Goal: Transaction & Acquisition: Purchase product/service

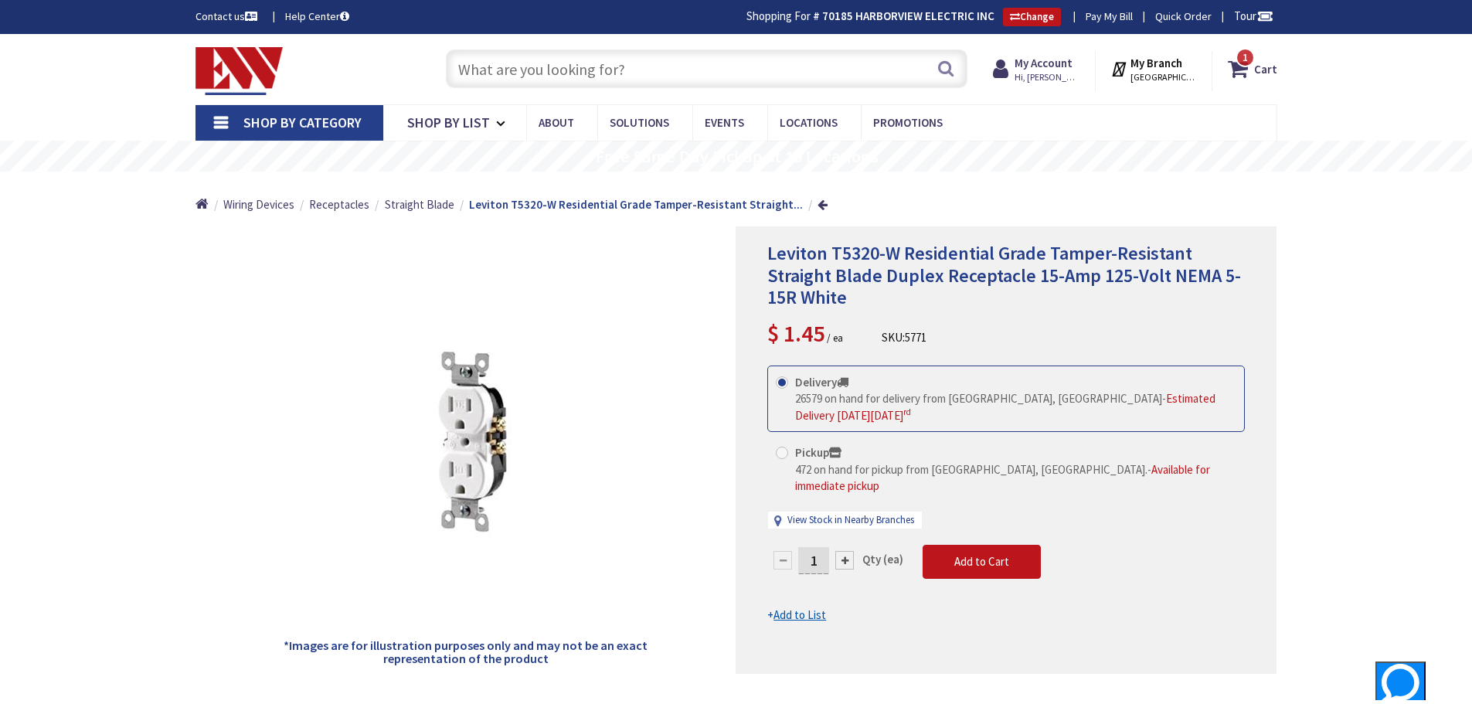
click at [632, 70] on input "text" at bounding box center [707, 68] width 522 height 39
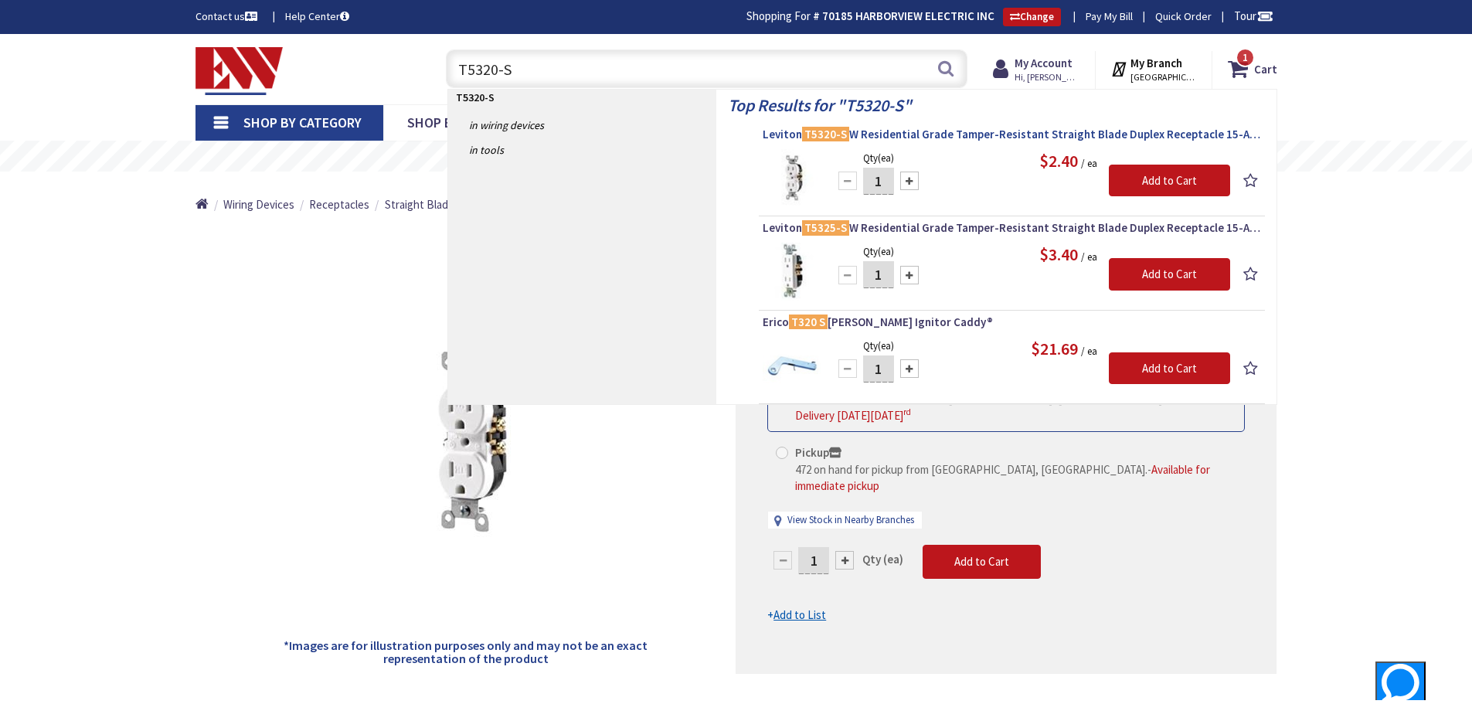
type input "T5320-S"
click at [881, 131] on span "Leviton T5320-S W Residential Grade Tamper-Resistant Straight Blade Duplex Rece…" at bounding box center [1012, 134] width 499 height 15
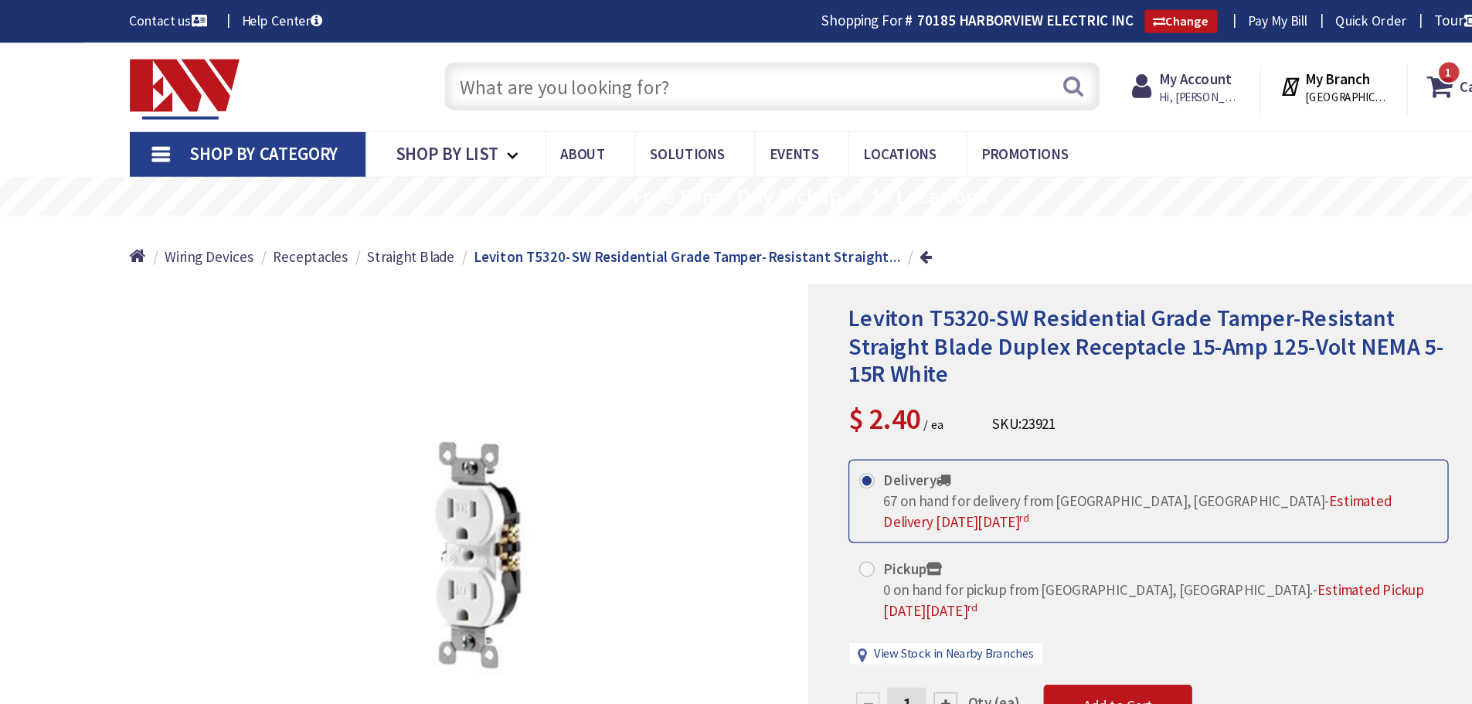
click at [670, 63] on input "text" at bounding box center [707, 68] width 522 height 39
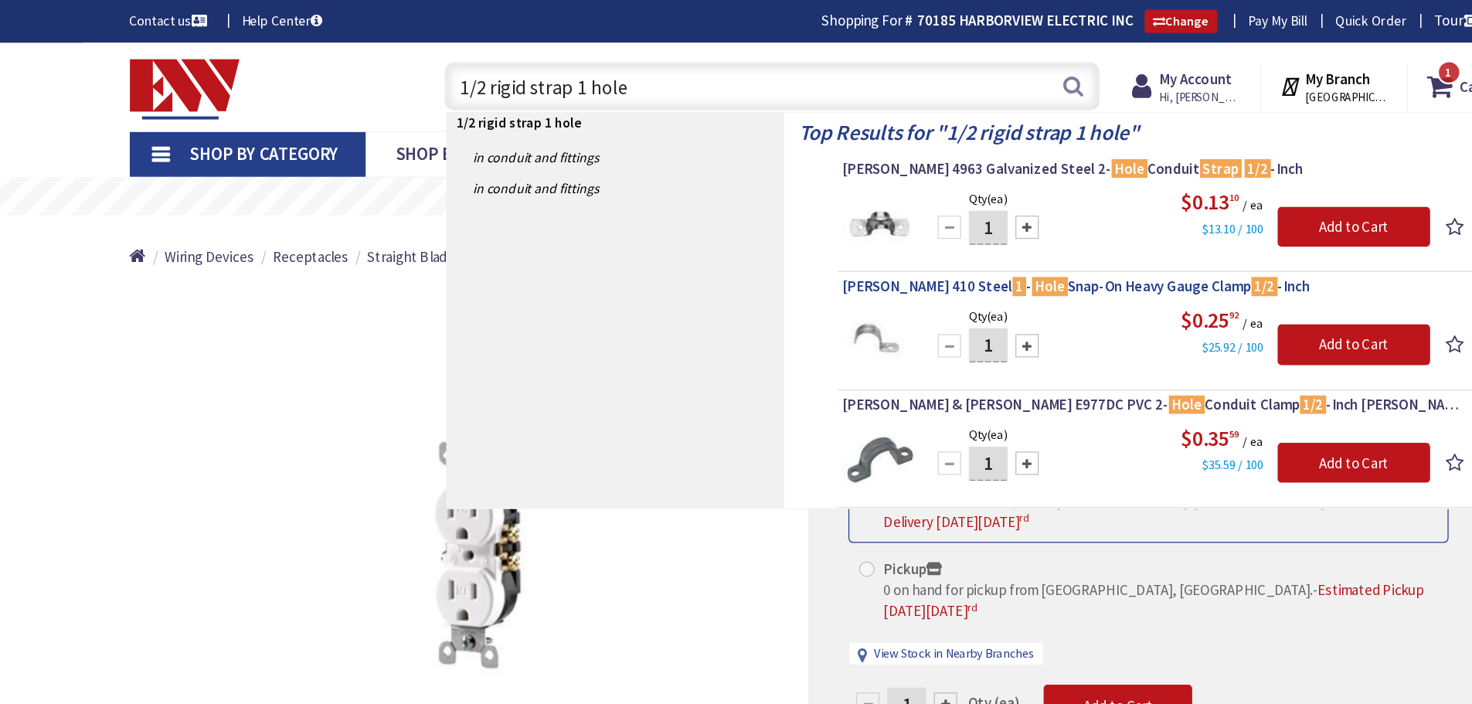
type input "1/2 rigid strap 1 hole"
click at [864, 230] on span "Crouse-Hinds 410 Steel 1 - Hole Snap-On Heavy Gauge Clamp 1/2 -Inch" at bounding box center [1012, 227] width 499 height 15
